Goal: Transaction & Acquisition: Purchase product/service

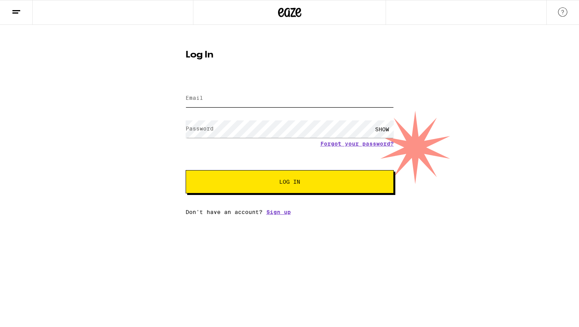
type input "[EMAIL_ADDRESS][DOMAIN_NAME]"
click at [288, 183] on span "Log In" at bounding box center [289, 181] width 21 height 5
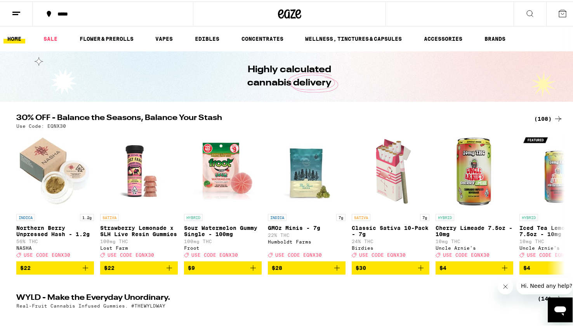
click at [528, 10] on icon at bounding box center [529, 11] width 9 height 9
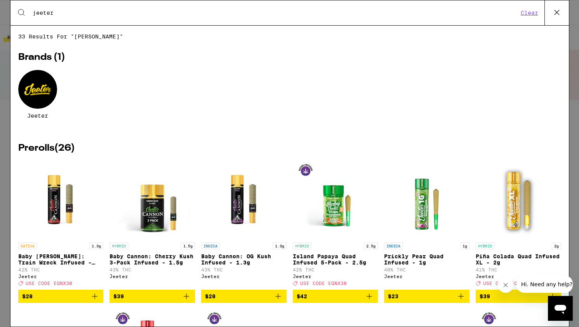
type input "jeeter"
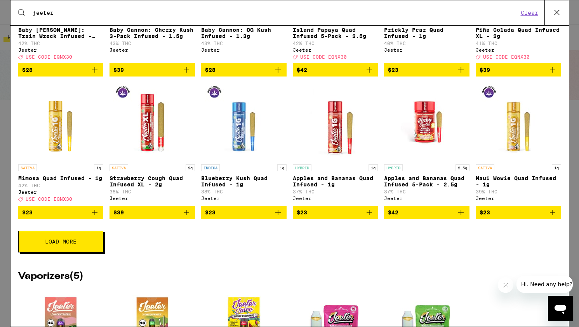
scroll to position [227, 0]
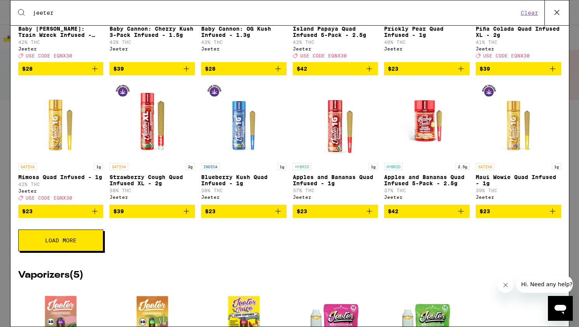
click at [78, 251] on button "Load More" at bounding box center [60, 240] width 85 height 22
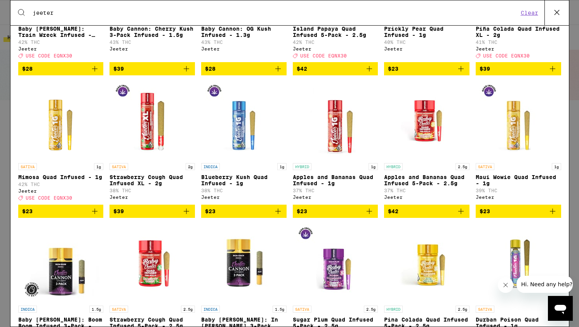
scroll to position [0, 0]
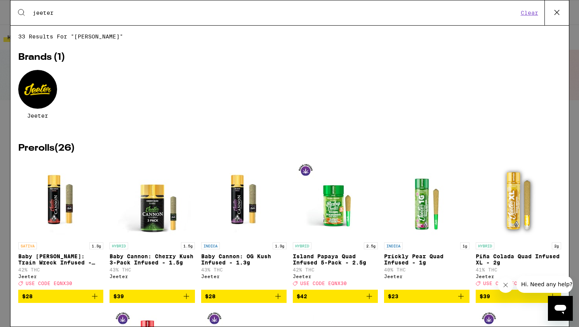
click at [558, 11] on icon at bounding box center [557, 13] width 12 height 12
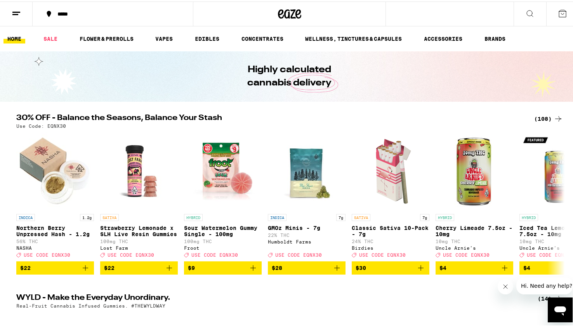
click at [529, 11] on button at bounding box center [530, 12] width 33 height 24
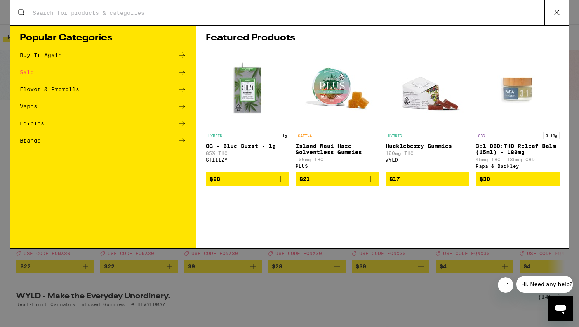
click at [144, 13] on input "Search for Products" at bounding box center [288, 12] width 512 height 7
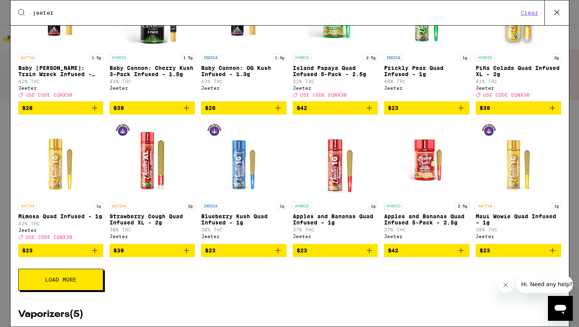
scroll to position [189, 0]
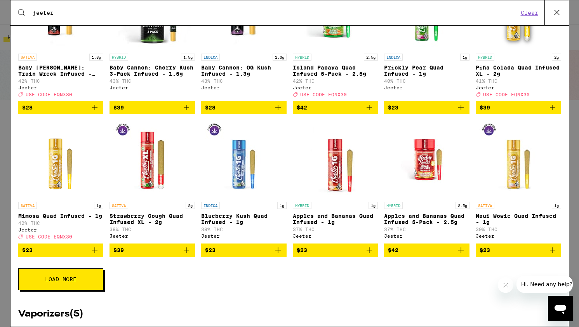
type input "jeeter"
click at [64, 282] on span "Load More" at bounding box center [60, 278] width 31 height 5
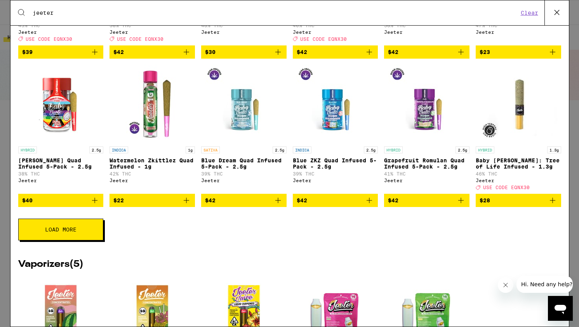
scroll to position [549, 0]
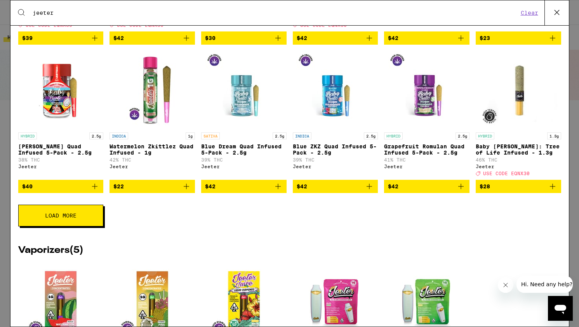
click at [52, 226] on button "Load More" at bounding box center [60, 216] width 85 height 22
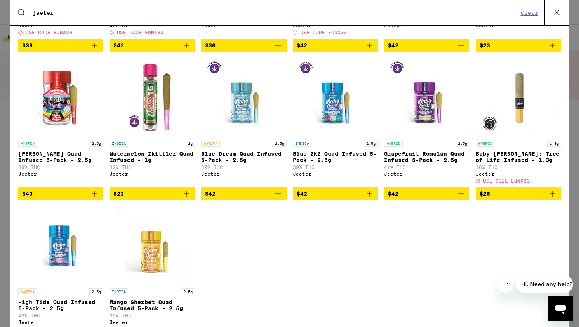
scroll to position [536, 0]
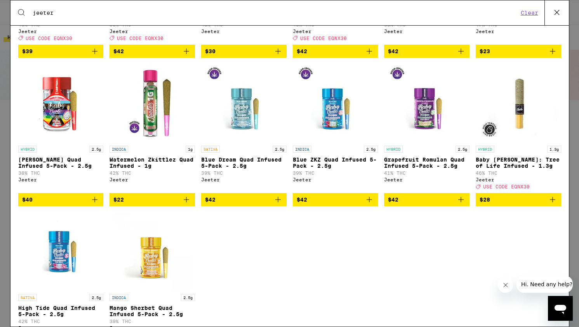
click at [275, 204] on icon "Add to bag" at bounding box center [277, 199] width 9 height 9
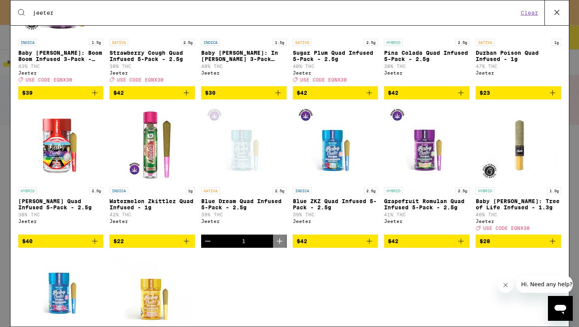
scroll to position [529, 0]
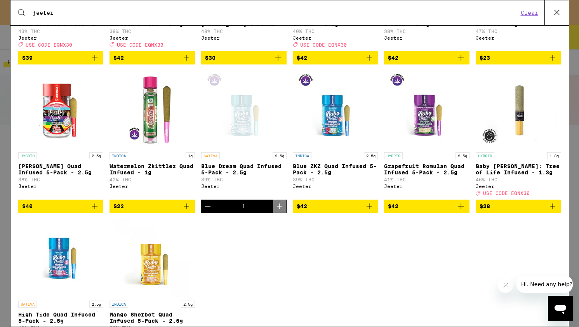
click at [206, 211] on icon "Decrement" at bounding box center [207, 205] width 9 height 9
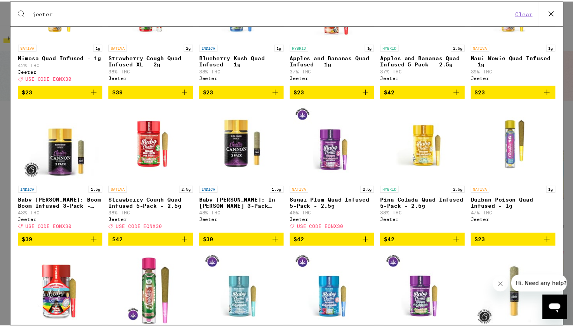
scroll to position [0, 0]
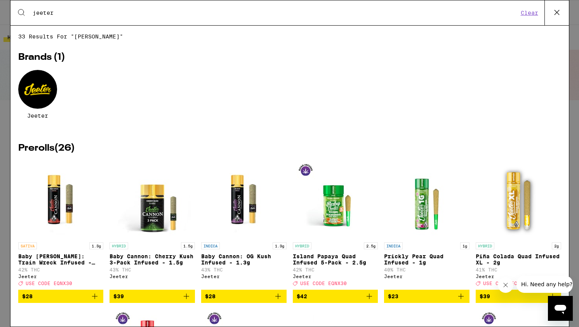
click at [559, 11] on icon at bounding box center [557, 13] width 12 height 12
